Goal: Transaction & Acquisition: Purchase product/service

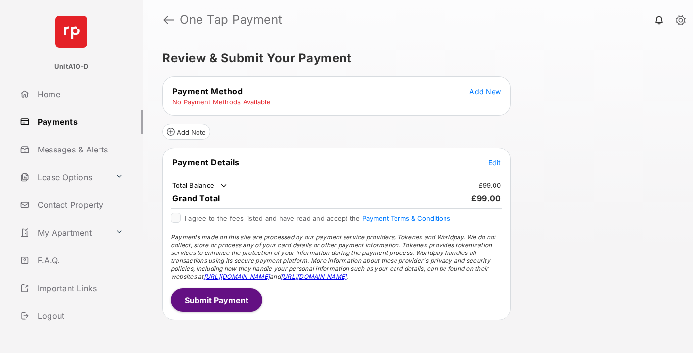
click at [485, 91] on span "Add New" at bounding box center [485, 91] width 32 height 8
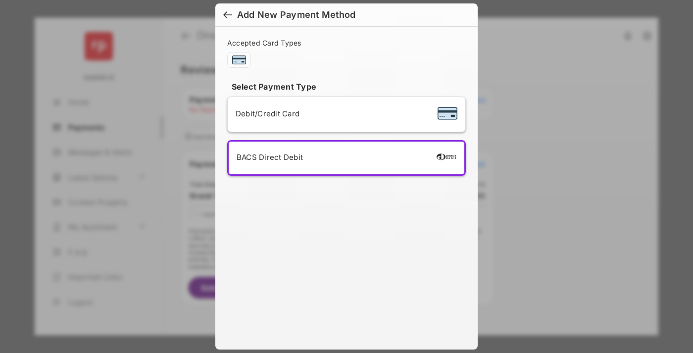
click at [344, 158] on div "BACS Direct Debit" at bounding box center [347, 157] width 220 height 17
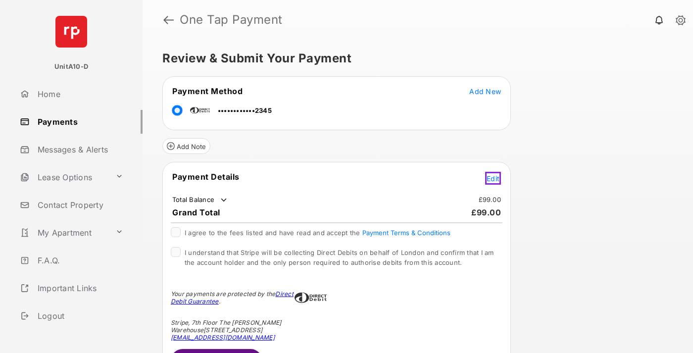
click at [494, 177] on span "Edit" at bounding box center [493, 178] width 13 height 8
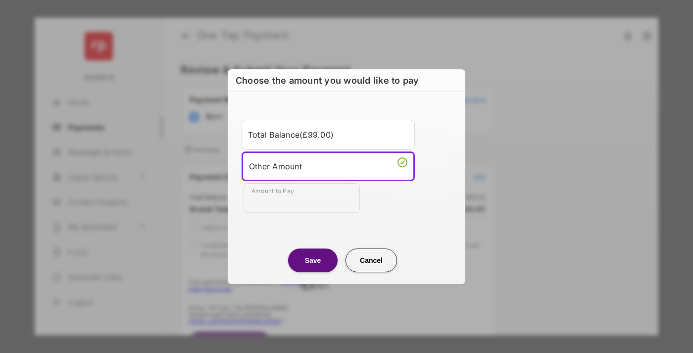
click at [328, 166] on div "Other Amount" at bounding box center [328, 166] width 158 height 15
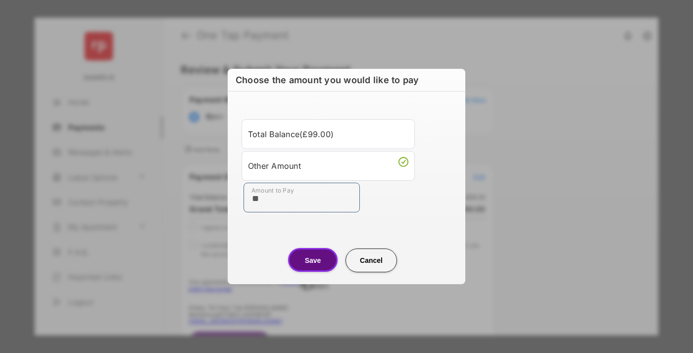
type input "**"
click at [313, 260] on button "Save" at bounding box center [312, 260] width 49 height 24
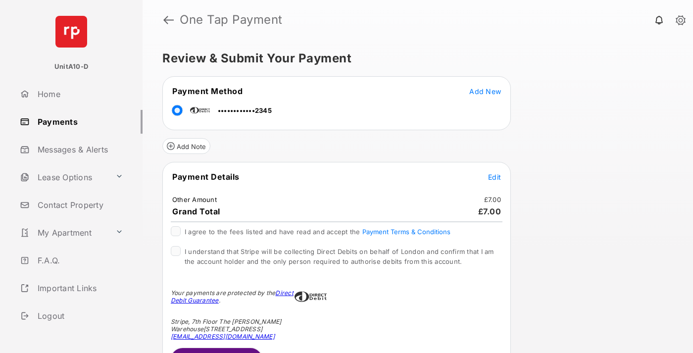
click at [494, 177] on span "Edit" at bounding box center [494, 177] width 13 height 8
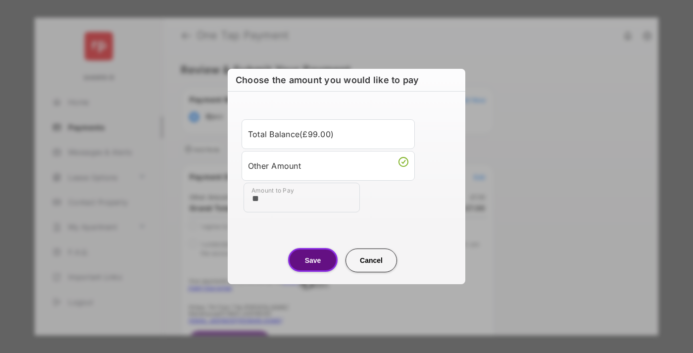
click at [313, 260] on button "Save" at bounding box center [312, 260] width 49 height 24
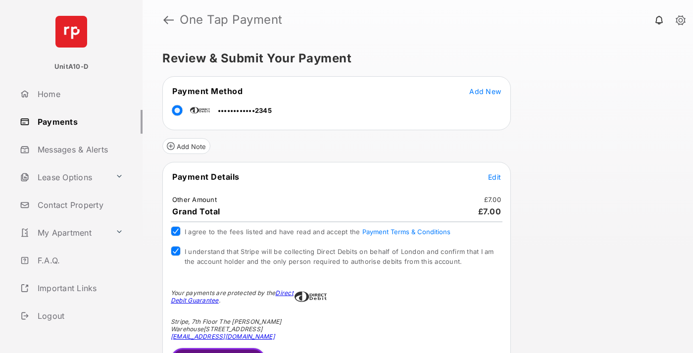
click at [216, 350] on button "Submit Payment" at bounding box center [218, 360] width 95 height 24
